Goal: Check status: Check status

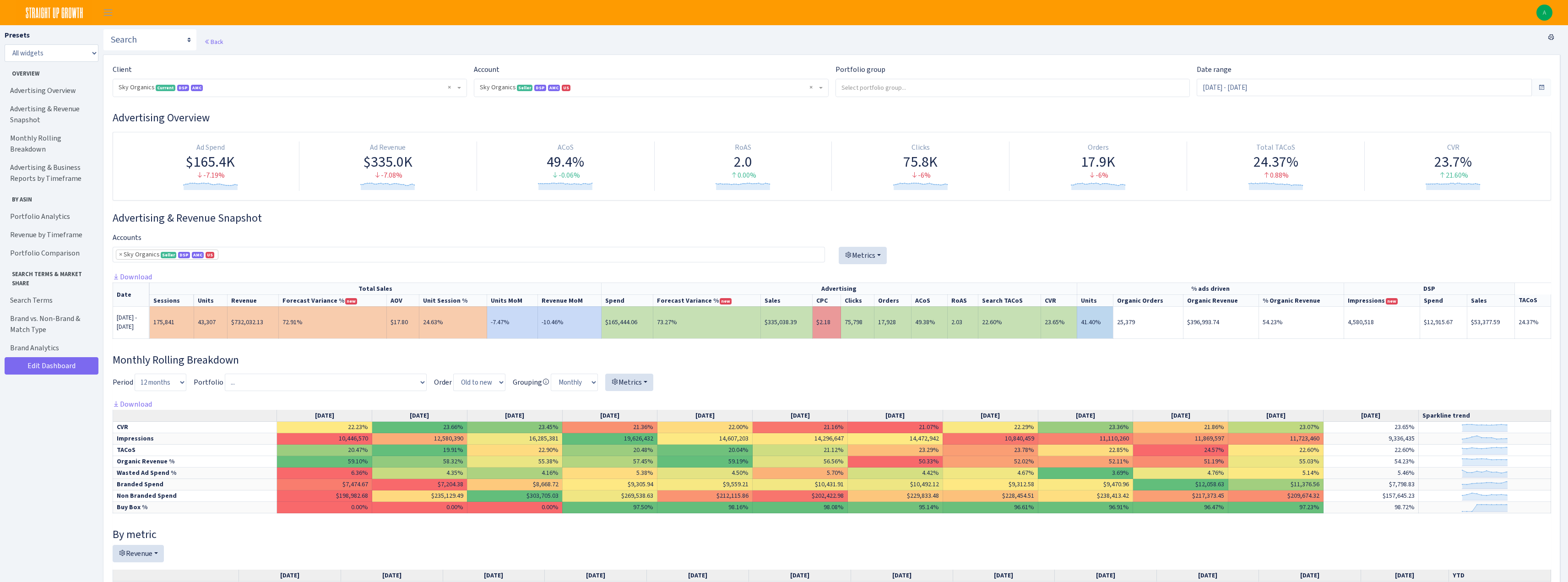
select select "[CREDIT_CARD_NUMBER]"
click at [1260, 89] on input "Aug 1, 2025 - Aug 25, 2025" at bounding box center [1364, 87] width 335 height 18
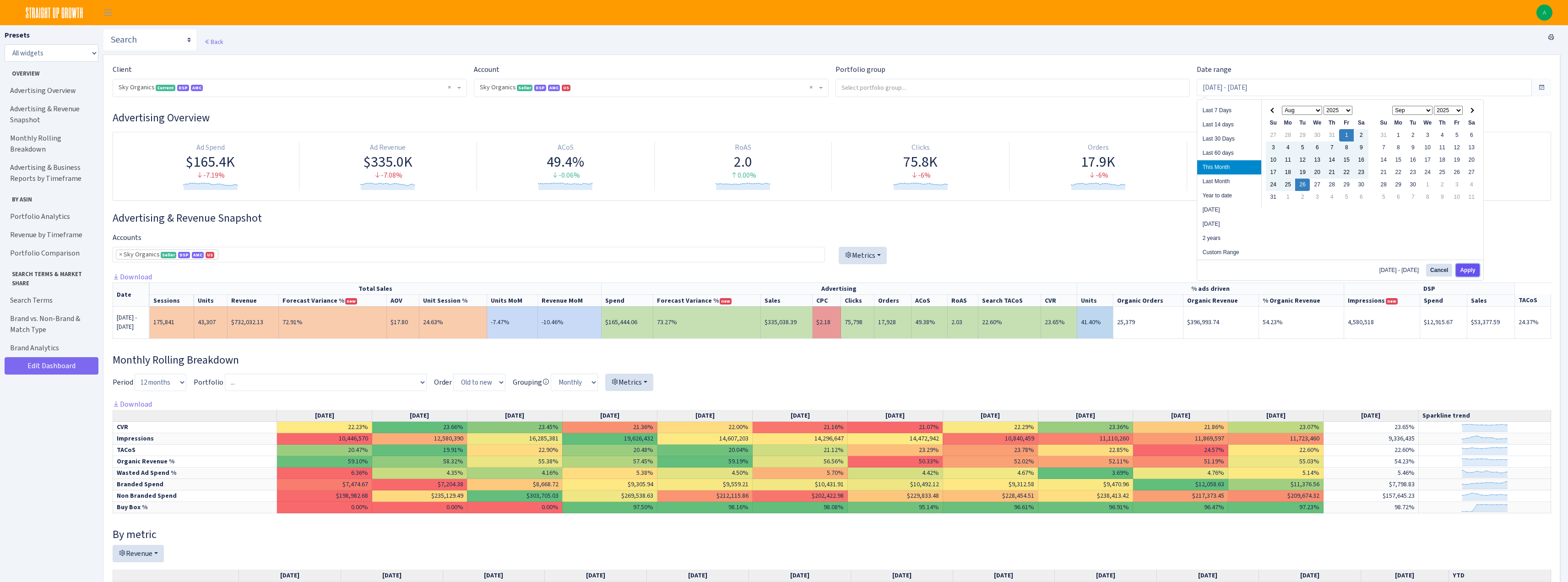
click at [1468, 270] on button "Apply" at bounding box center [1468, 270] width 23 height 13
type input "Aug 1, 2025 - Aug 26, 2025"
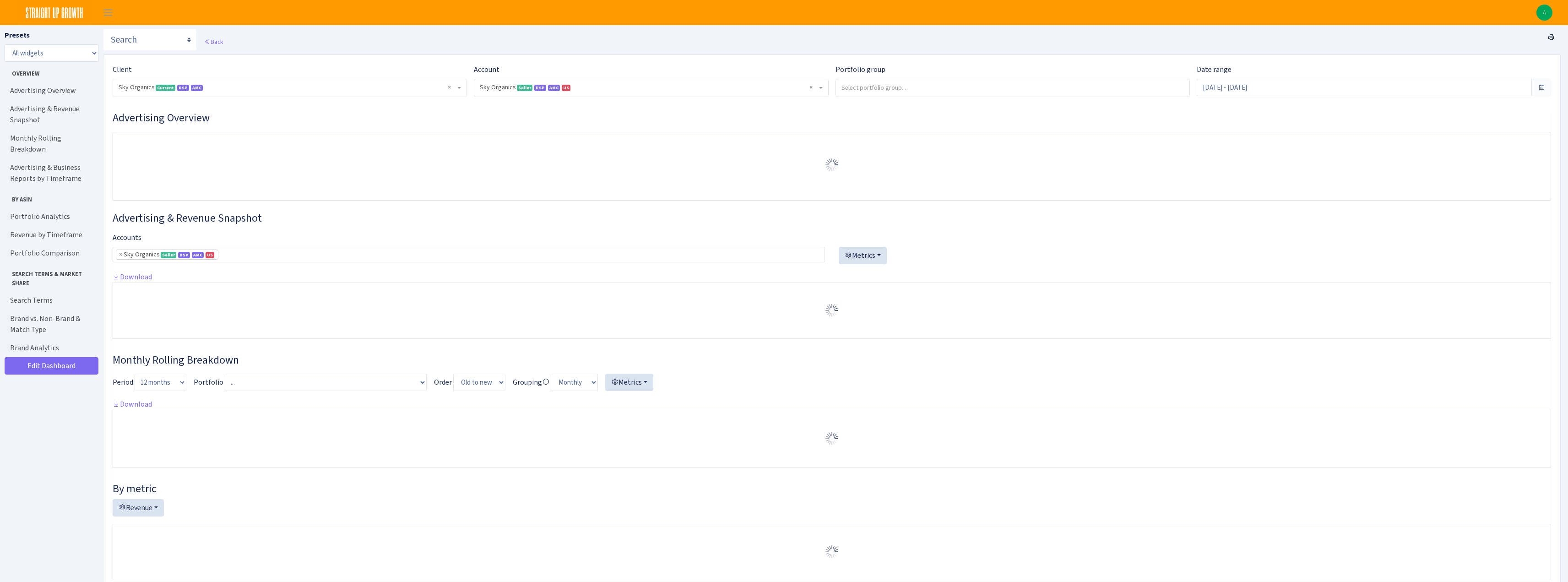
select select "[CREDIT_CARD_NUMBER]"
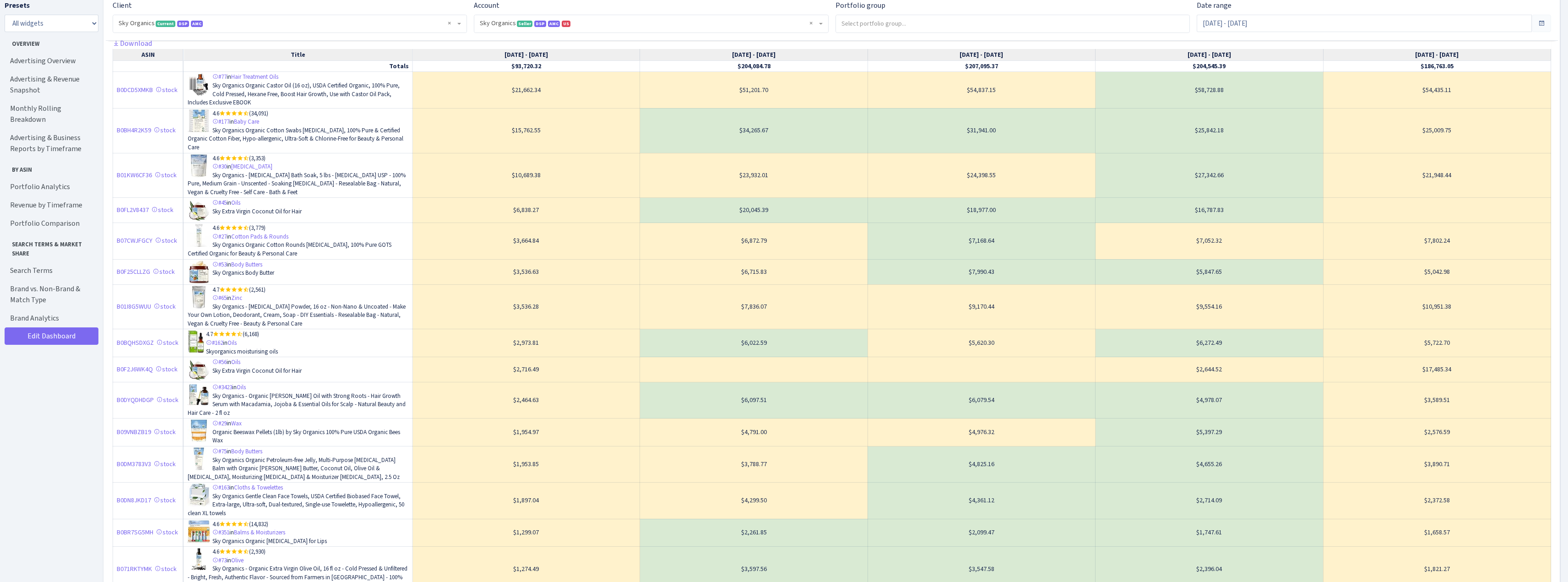
scroll to position [2290, 0]
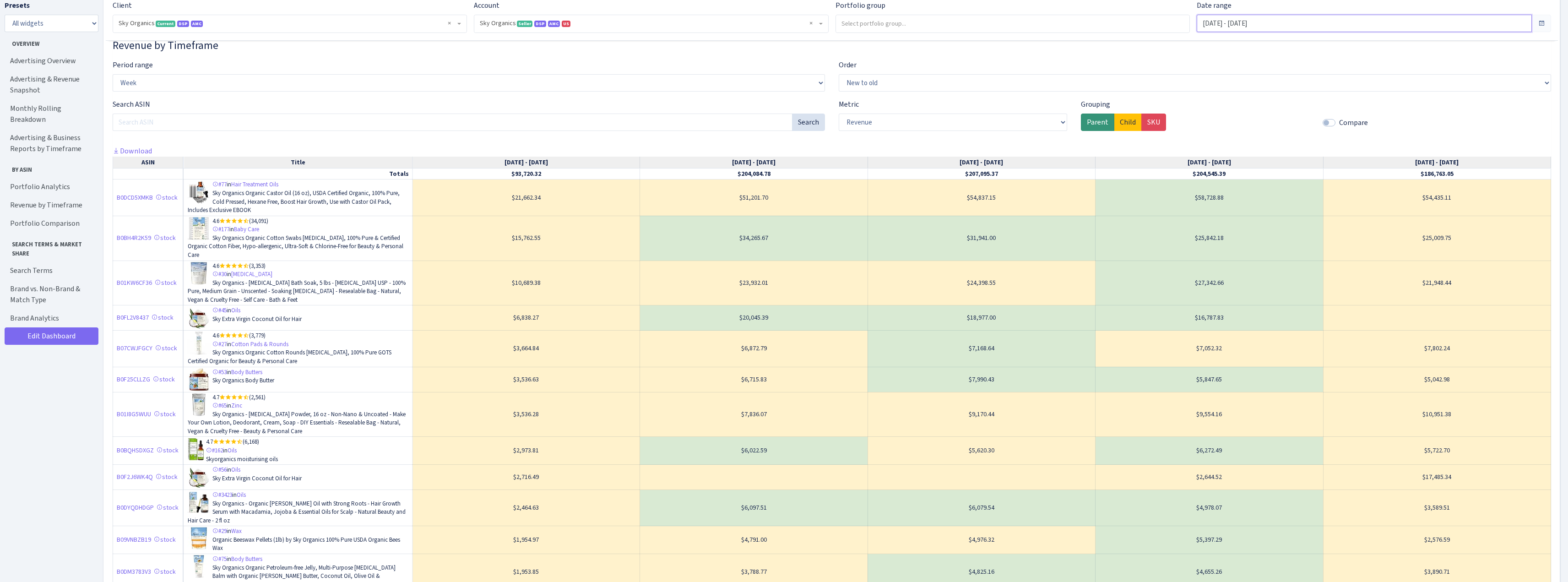
click at [1251, 29] on input "Aug 1, 2025 - Aug 26, 2025" at bounding box center [1364, 23] width 335 height 18
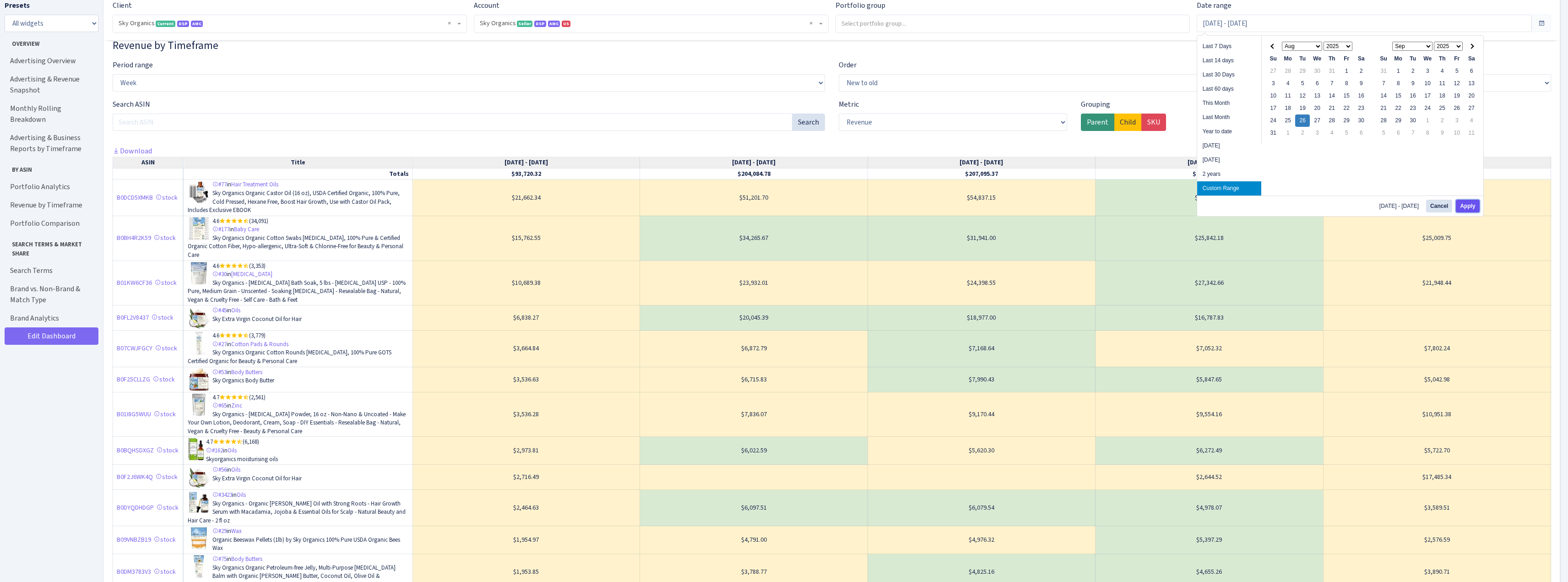
click at [1471, 206] on button "Apply" at bounding box center [1468, 206] width 23 height 13
type input "Aug 26, 2025 - Aug 26, 2025"
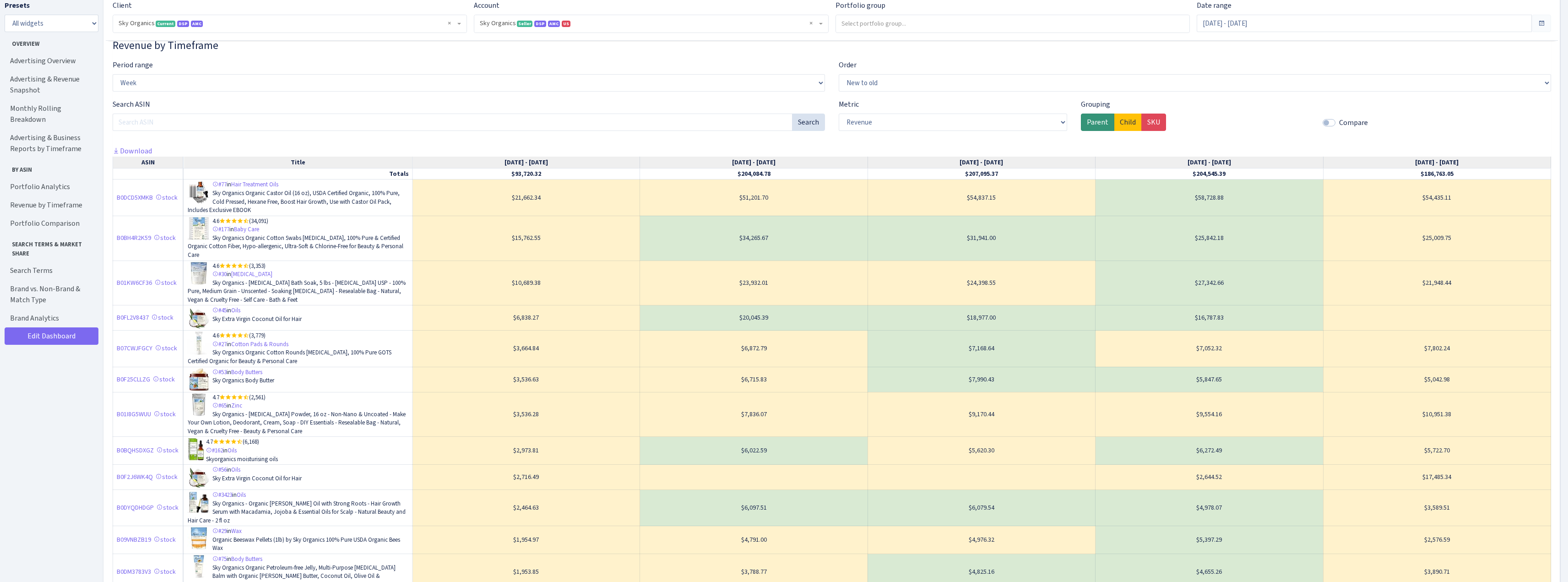
scroll to position [2014, 0]
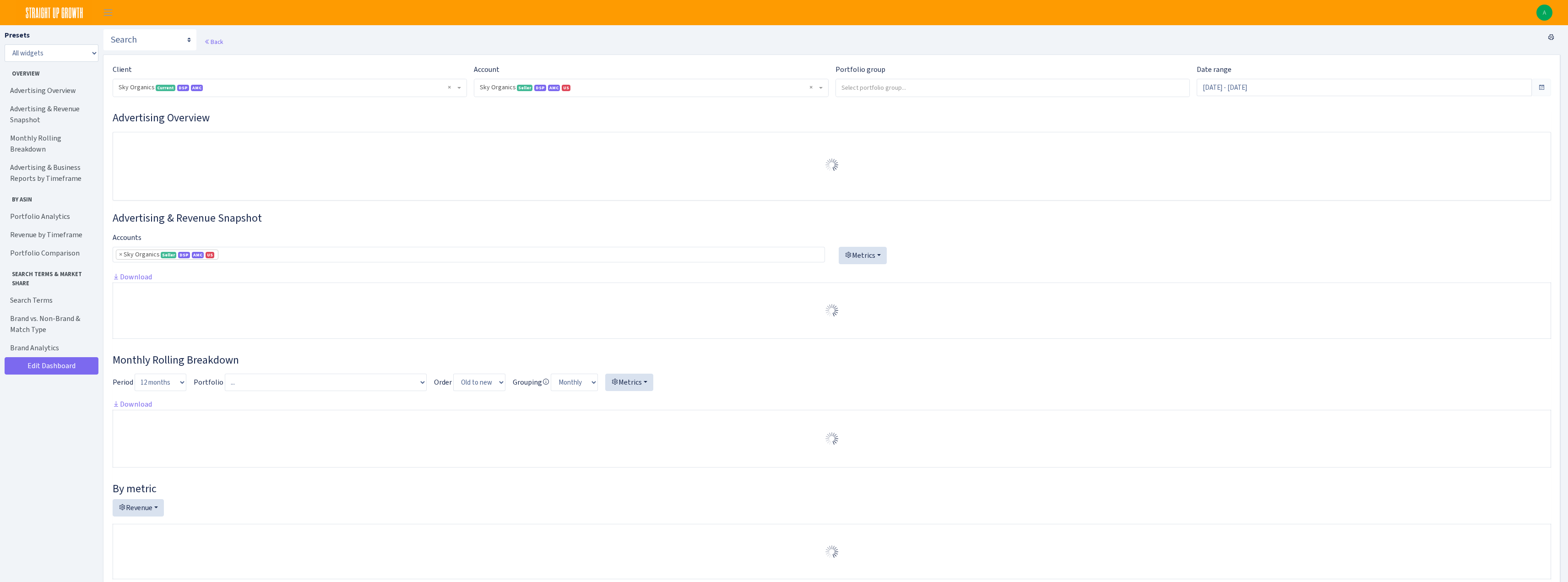
select select "[CREDIT_CARD_NUMBER]"
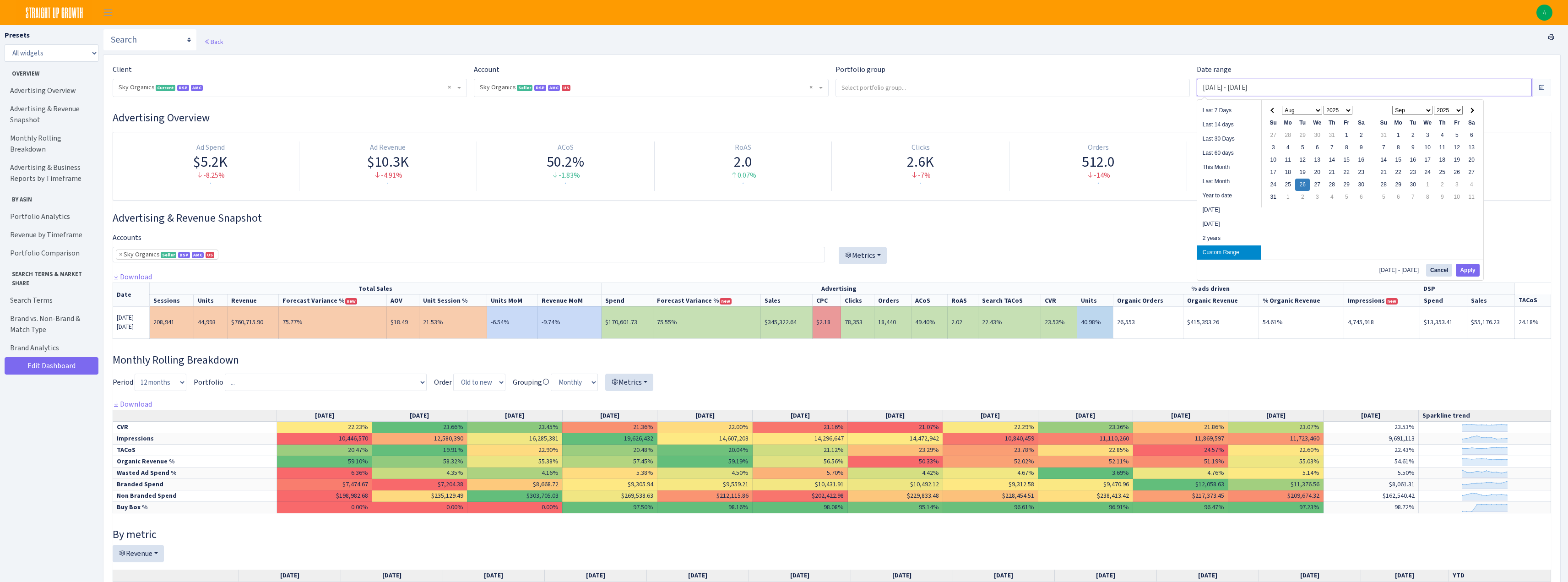
click at [1251, 88] on input "[DATE] - [DATE]" at bounding box center [1364, 87] width 335 height 18
click at [1468, 268] on button "Apply" at bounding box center [1468, 270] width 23 height 13
type input "Aug 25, 2025 - Aug 25, 2025"
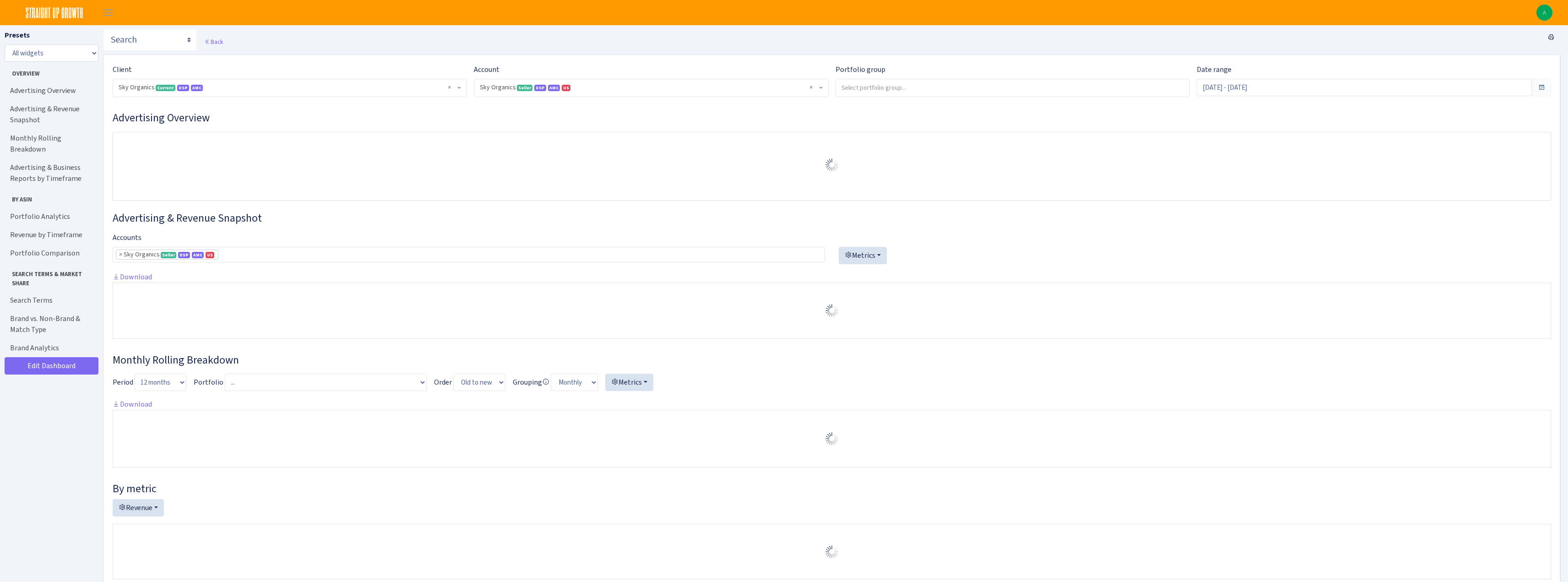
select select "[CREDIT_CARD_NUMBER]"
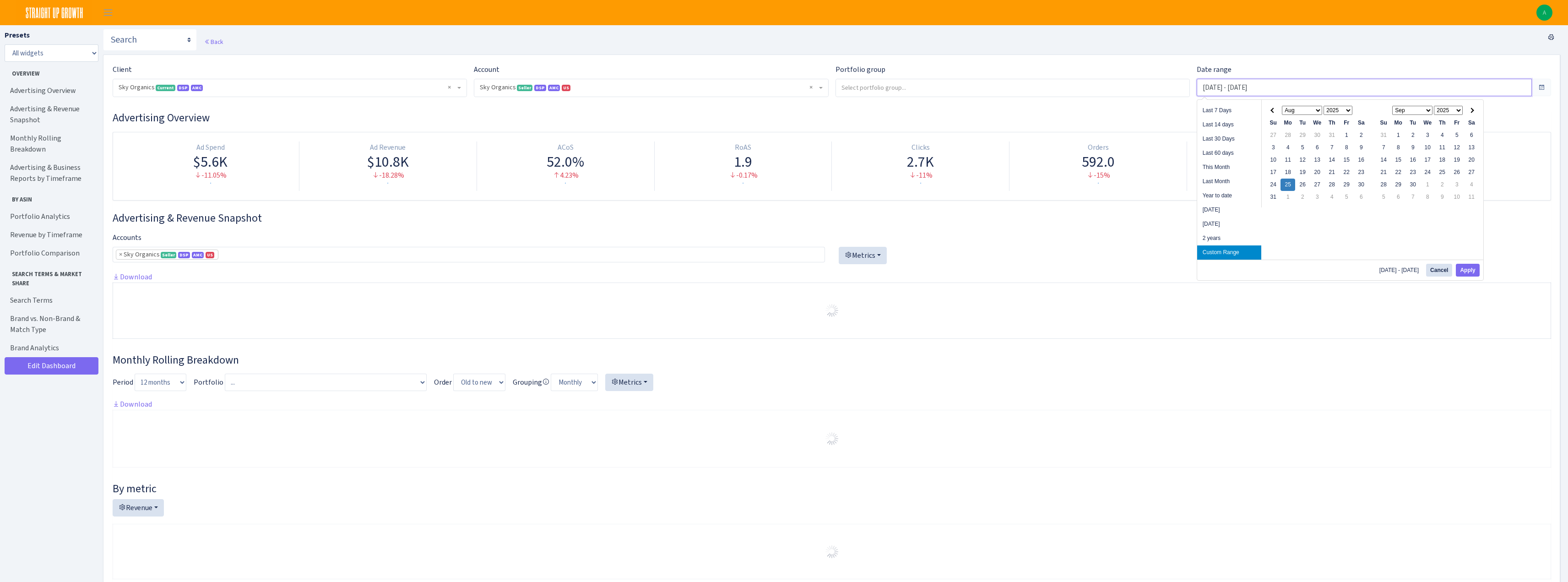
click at [1227, 89] on input "Aug 25, 2025 - Aug 25, 2025" at bounding box center [1364, 87] width 335 height 18
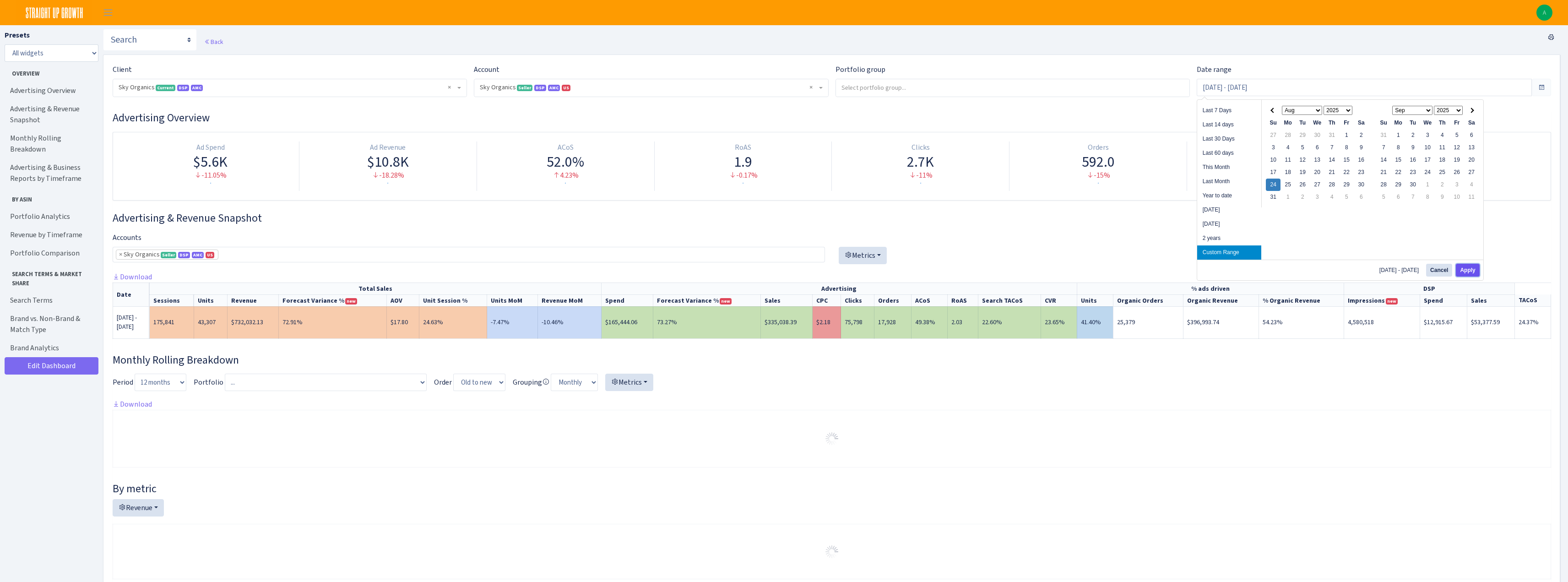
click at [1473, 270] on button "Apply" at bounding box center [1468, 270] width 23 height 13
type input "Aug 24, 2025 - Aug 24, 2025"
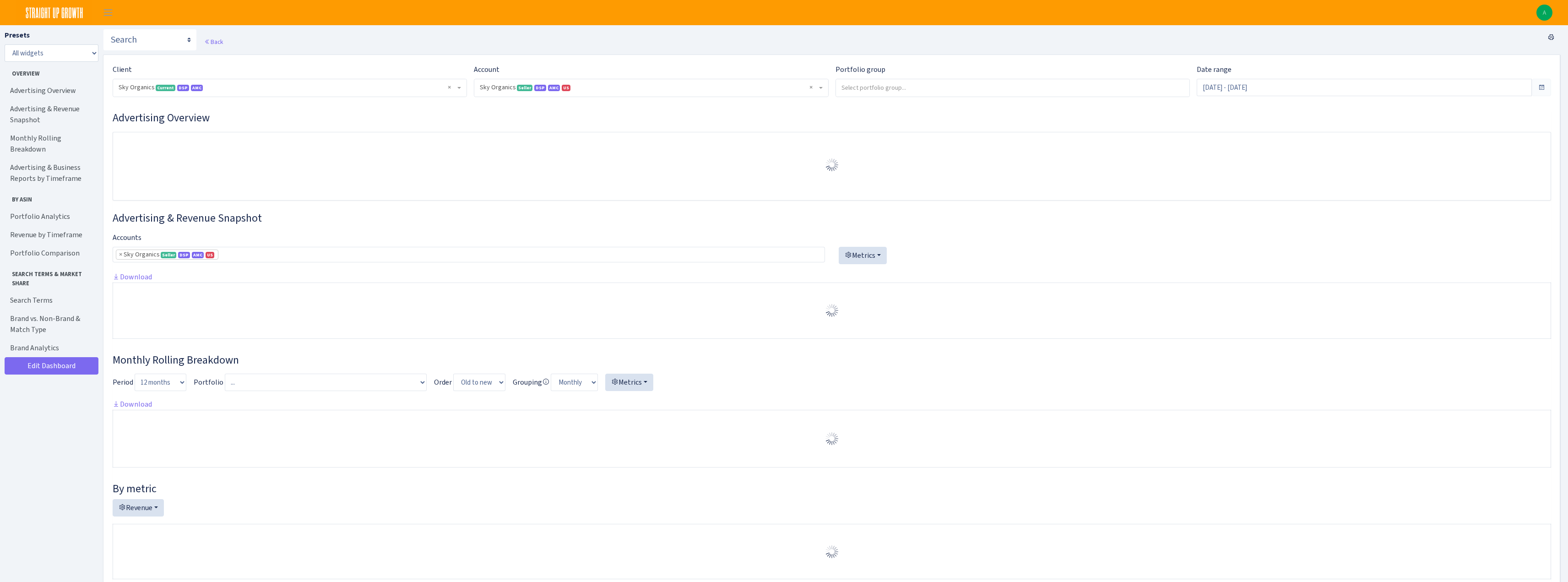
select select "[CREDIT_CARD_NUMBER]"
click at [1235, 87] on input "Aug 24, 2025 - Aug 24, 2025" at bounding box center [1364, 87] width 335 height 18
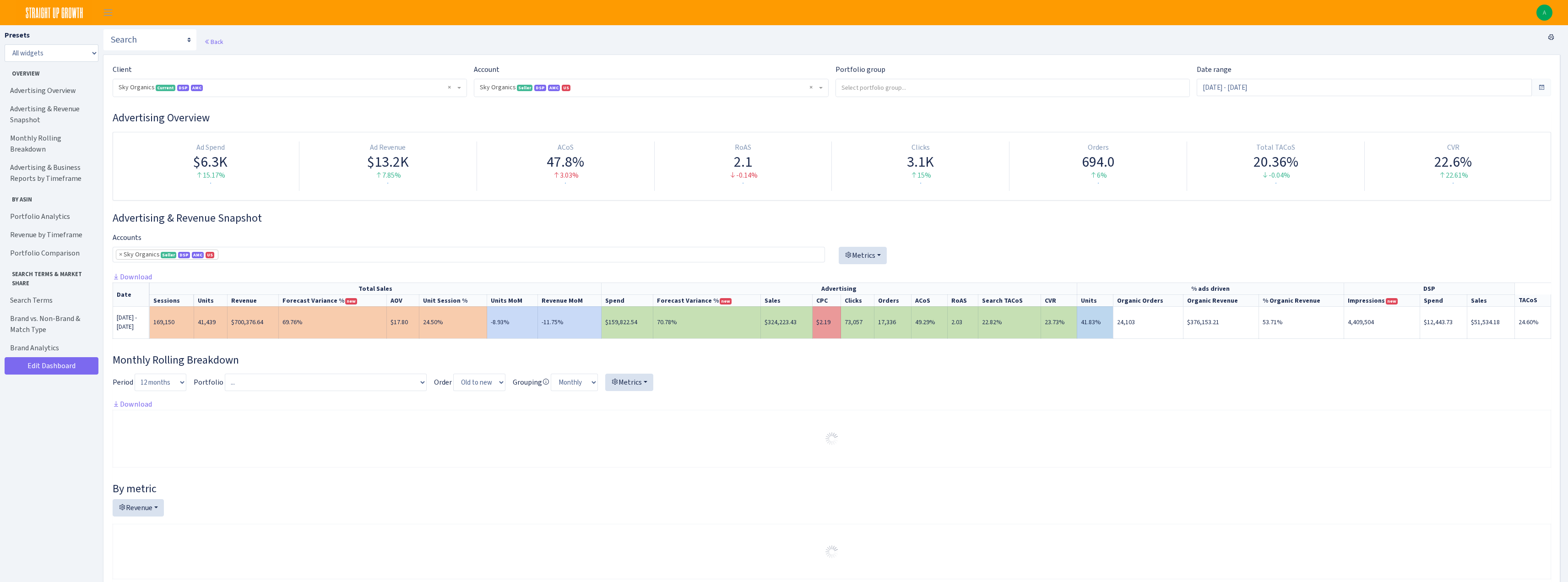
click at [1125, 228] on div "Advertising & Revenue Snapshot Accounts Sky Organics <span class="badge badge-s…" at bounding box center [831, 278] width 1438 height 135
click at [1273, 83] on input "Aug 24, 2025 - Aug 24, 2025" at bounding box center [1364, 87] width 335 height 18
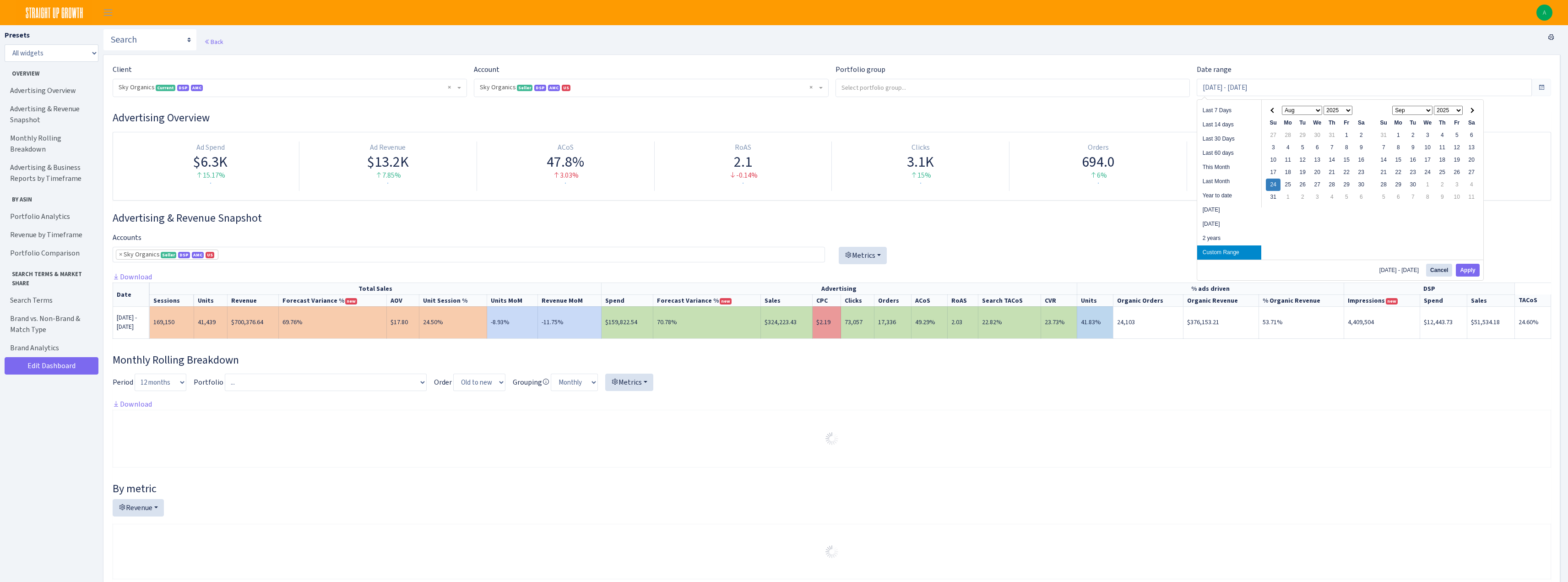
click at [1222, 197] on li "Year to date" at bounding box center [1229, 195] width 64 height 14
type input "[DATE] - [DATE]"
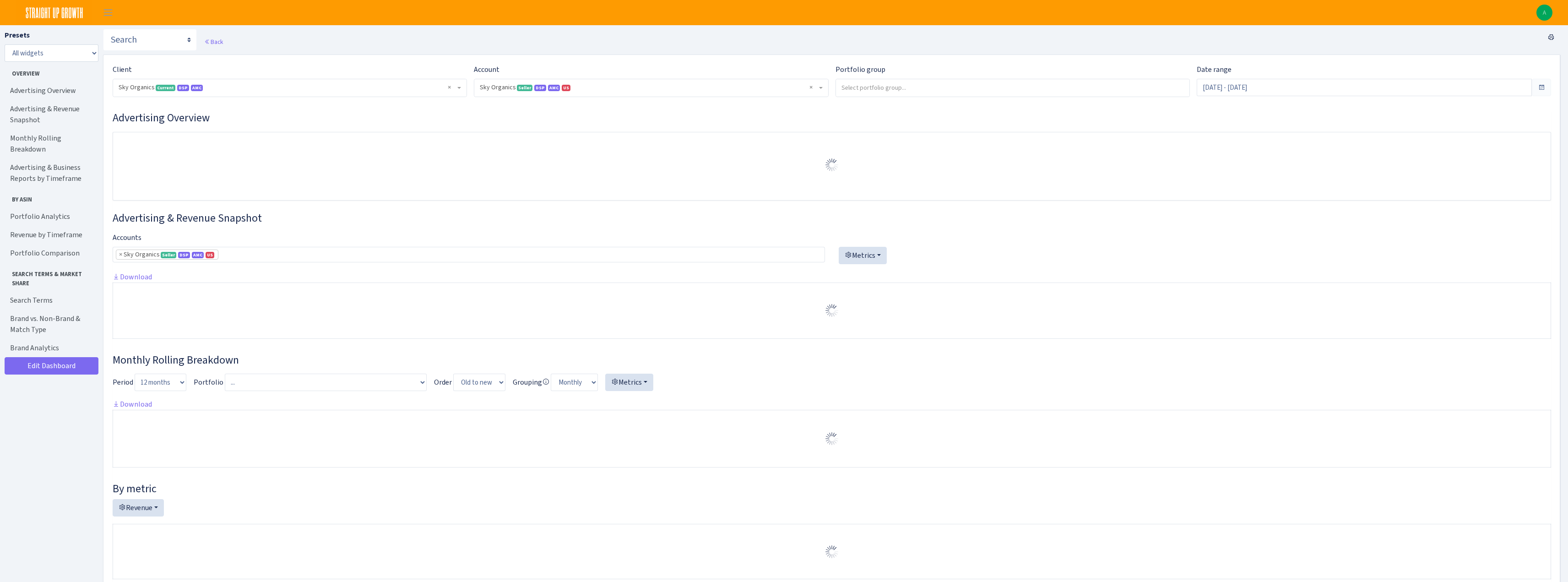
select select "[CREDIT_CARD_NUMBER]"
